Goal: Browse casually: Explore the website without a specific task or goal

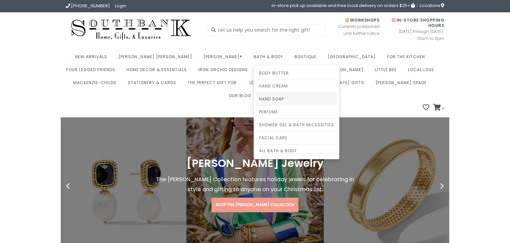
click at [256, 98] on link "Hand Soap" at bounding box center [297, 99] width 82 height 13
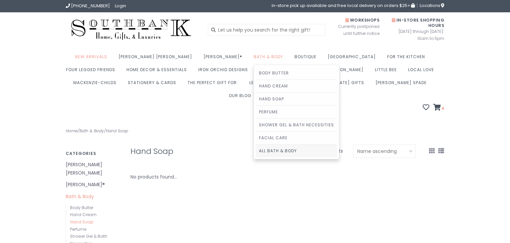
click at [256, 149] on link "All Bath & Body" at bounding box center [297, 150] width 82 height 13
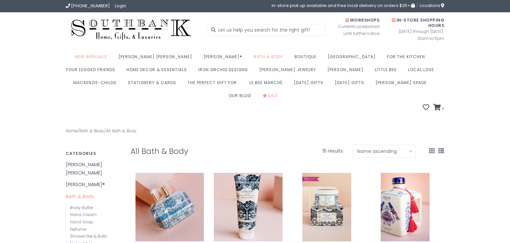
click at [105, 54] on link "New Arrivals" at bounding box center [93, 58] width 36 height 13
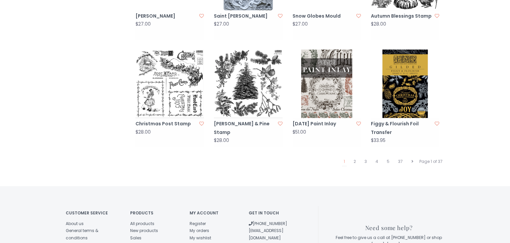
scroll to position [666, 0]
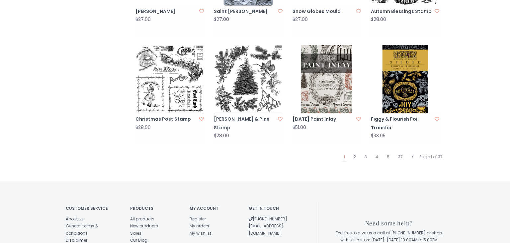
click at [355, 152] on link "2" at bounding box center [355, 156] width 6 height 9
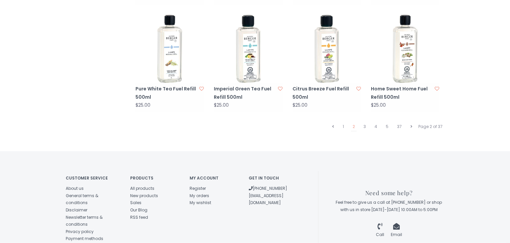
scroll to position [701, 0]
click at [364, 121] on link "3" at bounding box center [365, 125] width 6 height 9
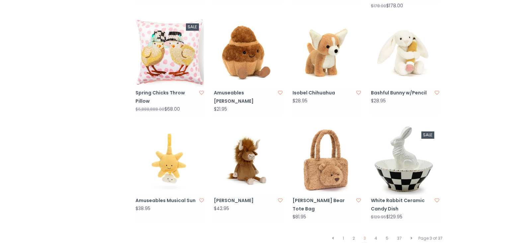
scroll to position [631, 0]
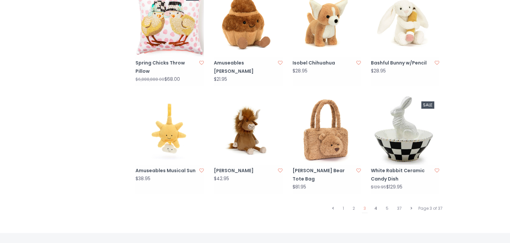
click at [379, 204] on link "4" at bounding box center [376, 208] width 6 height 9
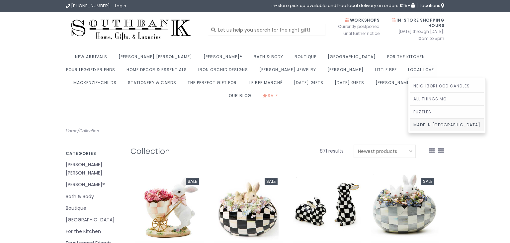
click at [410, 125] on link "Made in [GEOGRAPHIC_DATA]" at bounding box center [447, 125] width 74 height 13
